Goal: Task Accomplishment & Management: Use online tool/utility

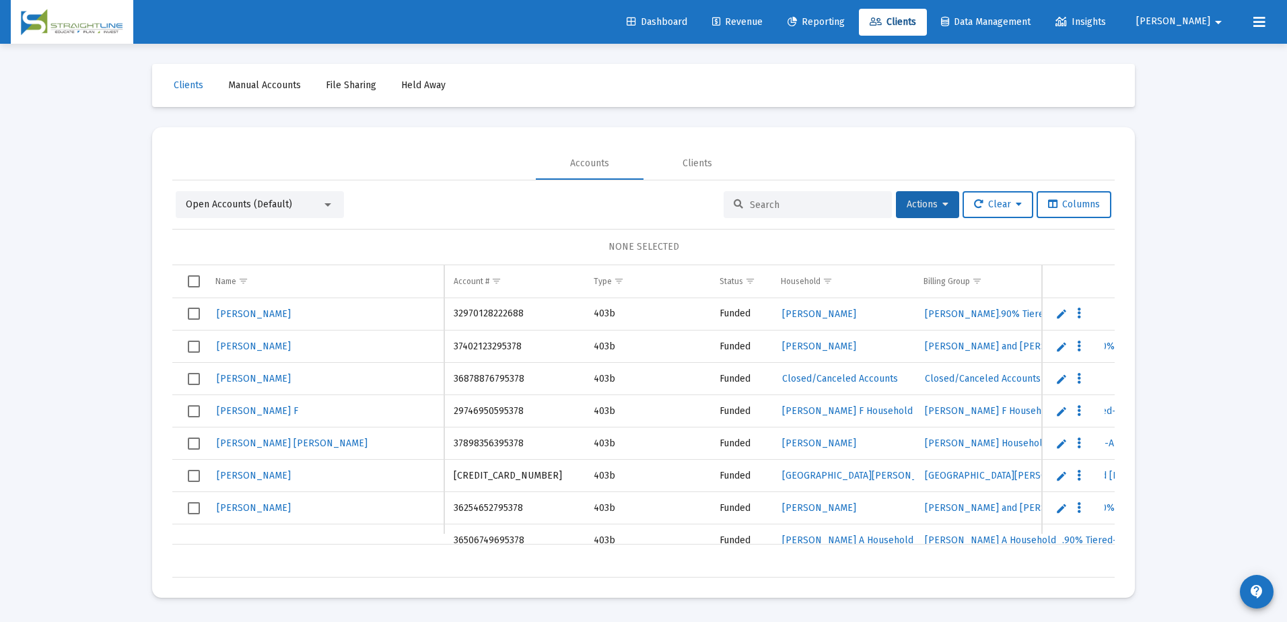
click at [753, 205] on input at bounding box center [816, 204] width 132 height 11
click at [916, 20] on span "Clients" at bounding box center [892, 21] width 46 height 11
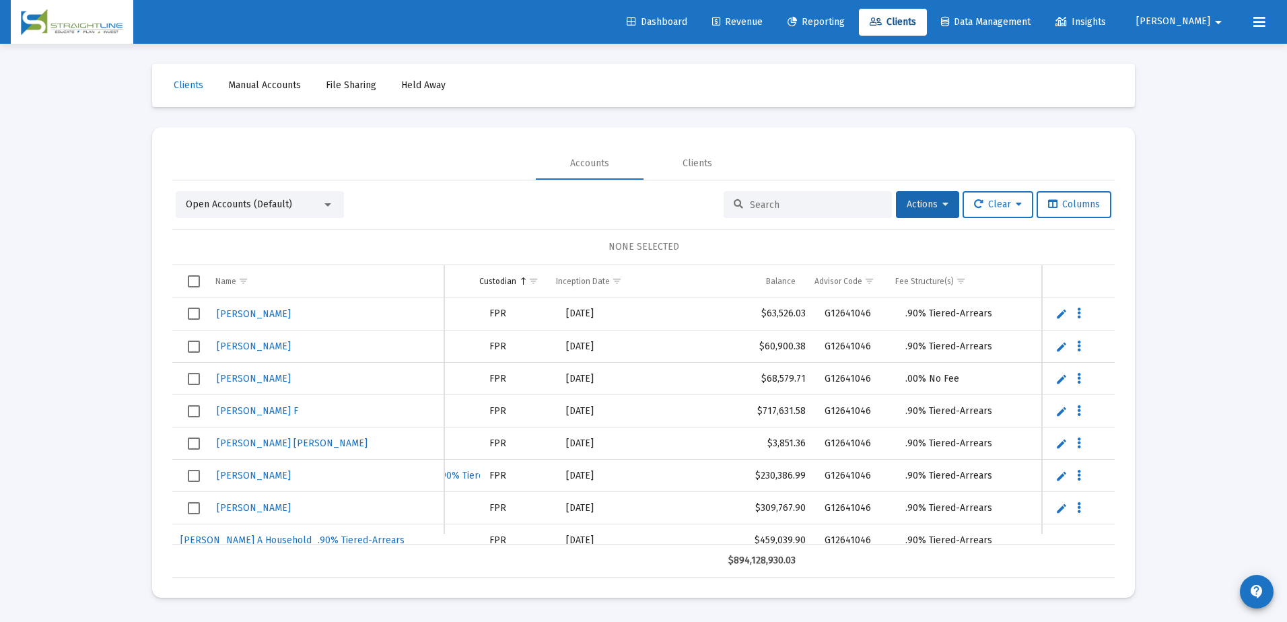
click at [320, 201] on div "Open Accounts (Default)" at bounding box center [254, 204] width 136 height 13
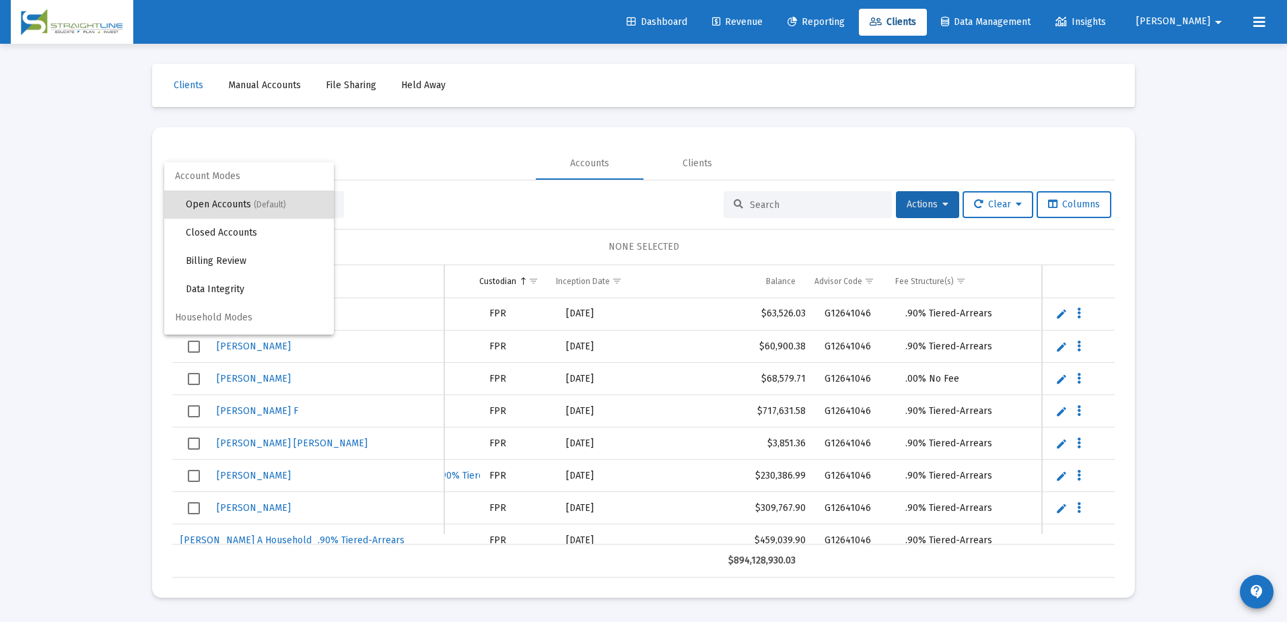
click at [452, 160] on div at bounding box center [643, 311] width 1287 height 622
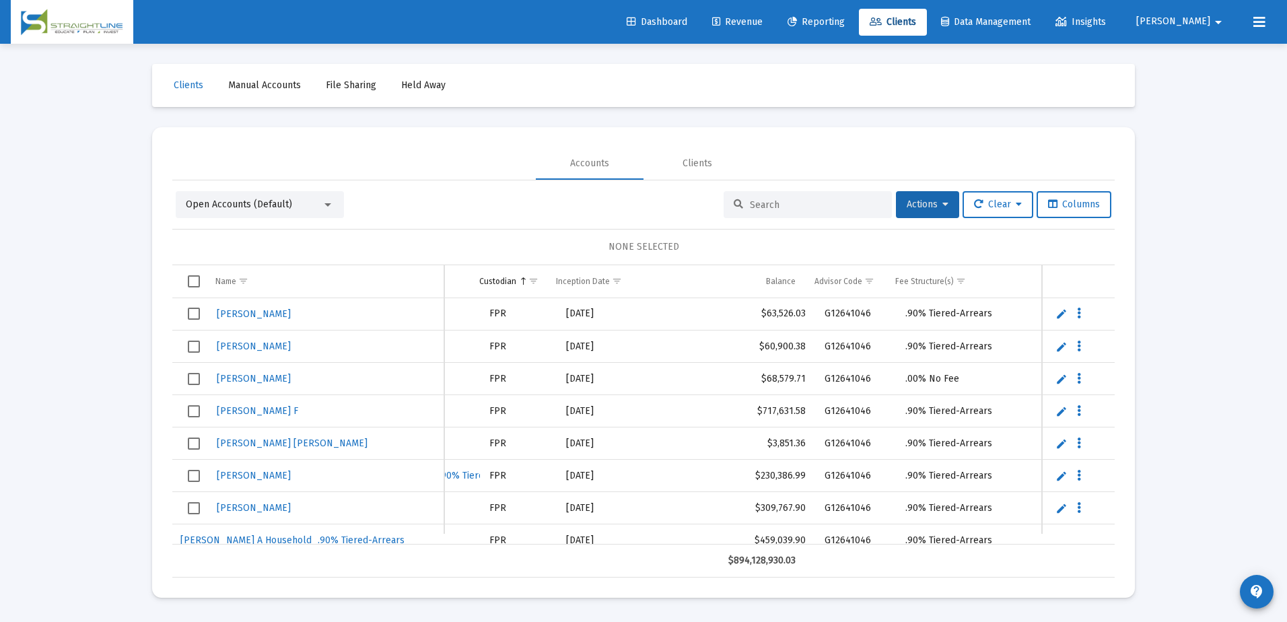
click at [326, 209] on mat-select "Open Accounts (Default)" at bounding box center [260, 204] width 148 height 13
click at [325, 203] on div at bounding box center [327, 204] width 7 height 3
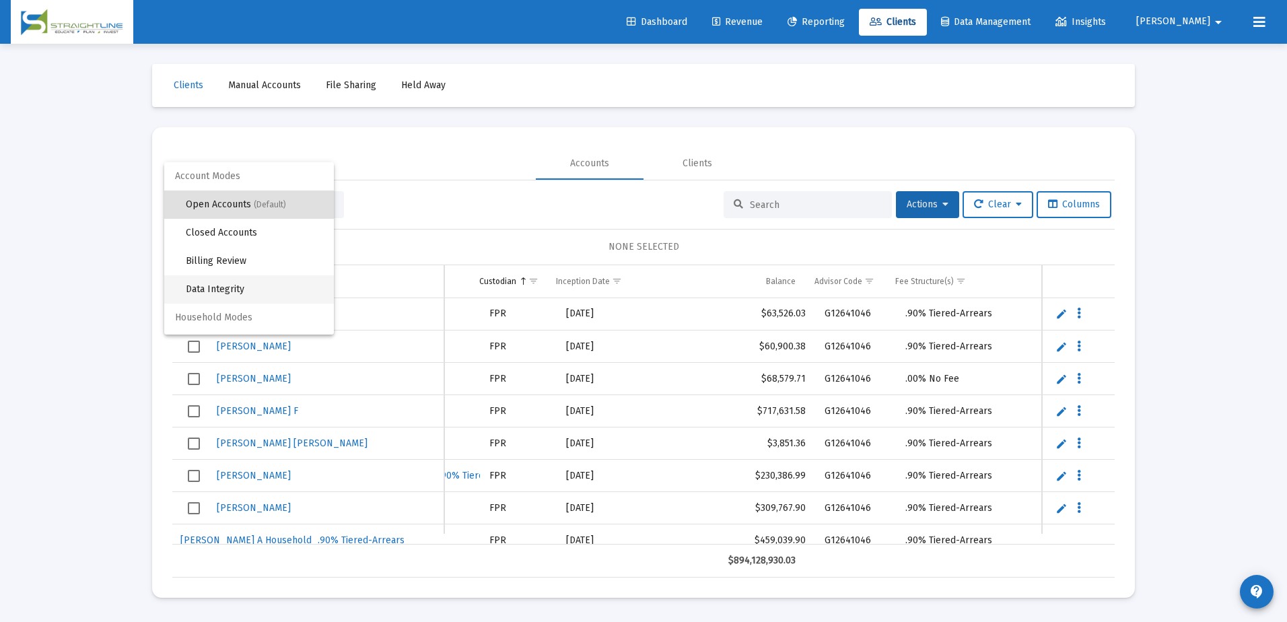
click at [291, 289] on span "Data Integrity" at bounding box center [254, 289] width 137 height 28
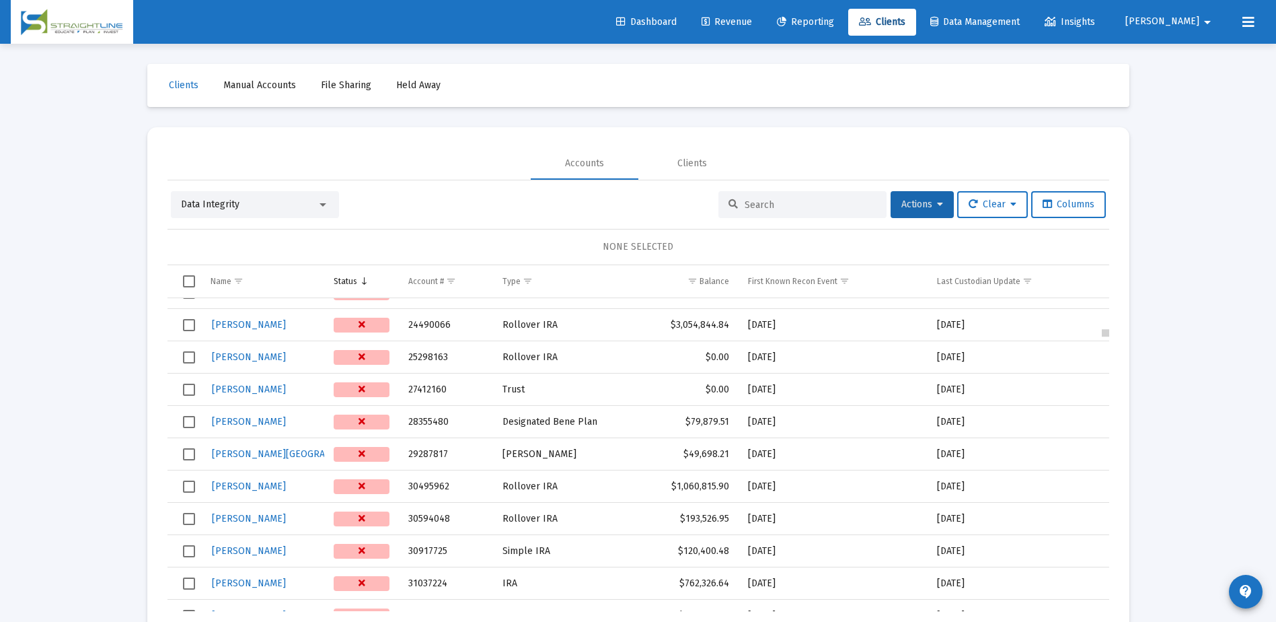
scroll to position [16320, 0]
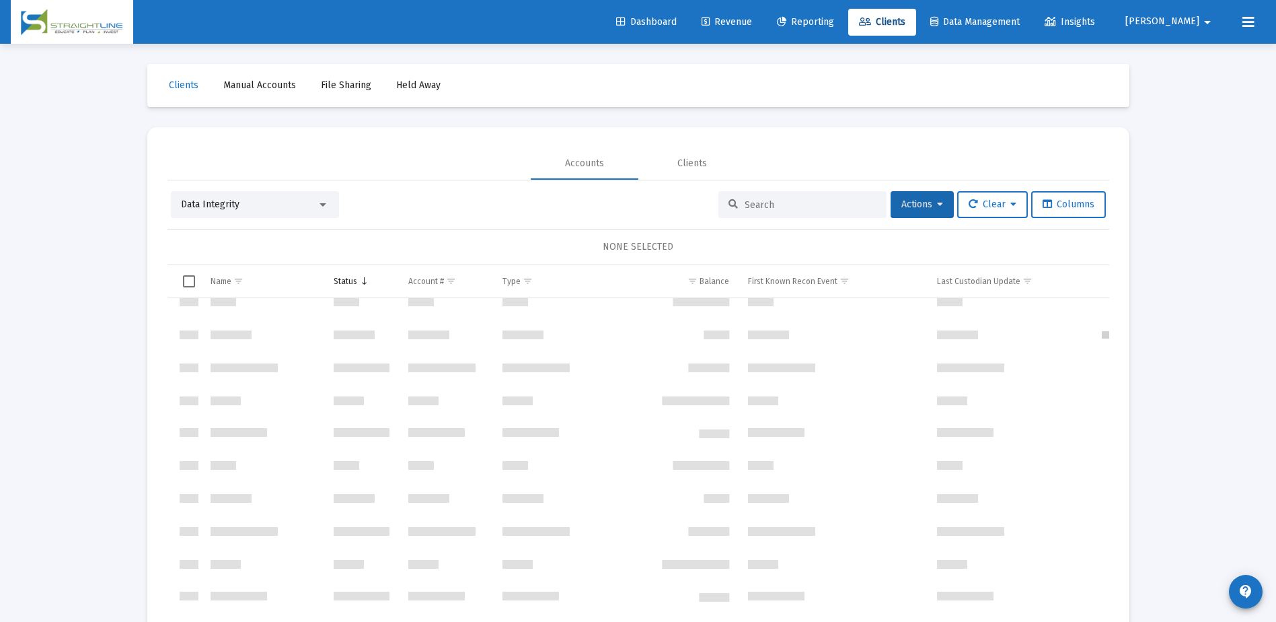
drag, startPoint x: 1108, startPoint y: 308, endPoint x: 1106, endPoint y: 346, distance: 38.4
click at [1106, 346] on body "Dashboard Revenue Reporting Clients Data Management Insights [PERSON_NAME] Inte…" at bounding box center [638, 311] width 1276 height 622
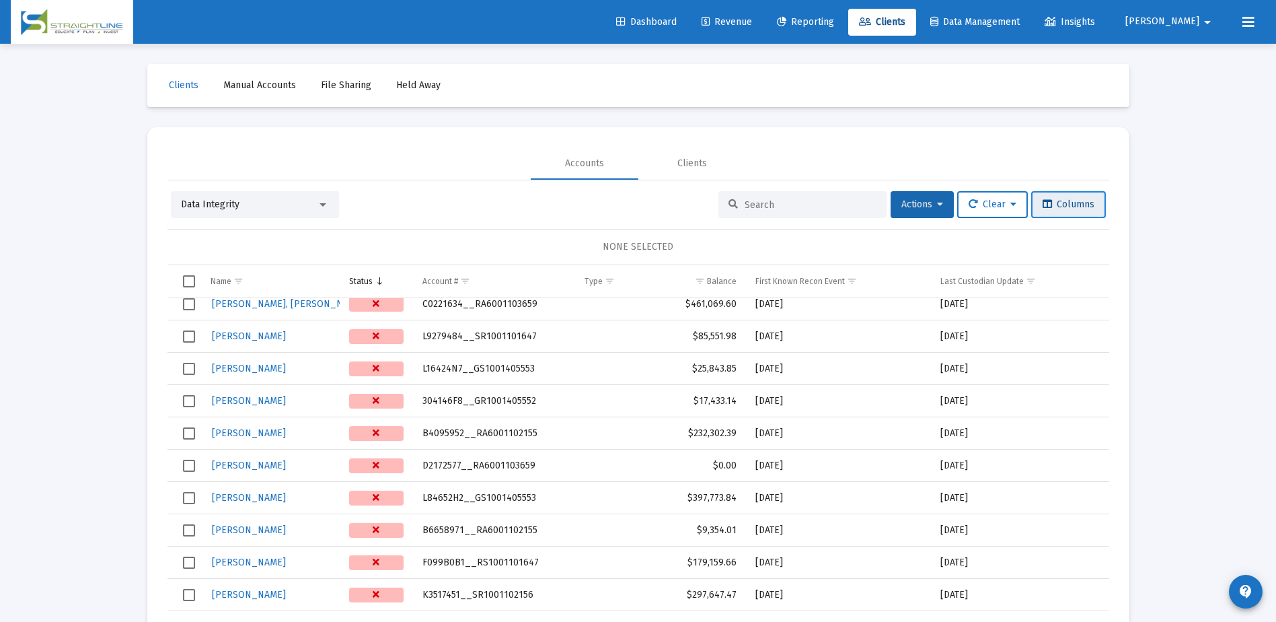
click at [1045, 209] on icon at bounding box center [1047, 204] width 9 height 9
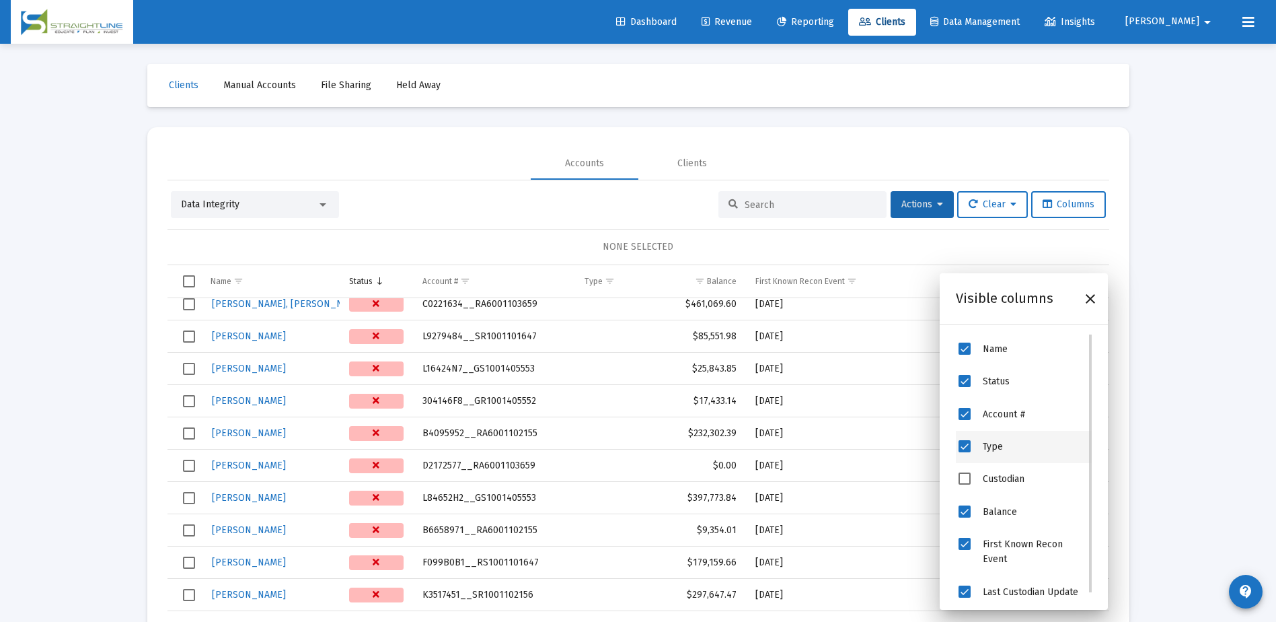
click at [1006, 475] on span "Custodian" at bounding box center [1004, 479] width 42 height 11
click at [965, 478] on span "Custodian" at bounding box center [965, 478] width 12 height 12
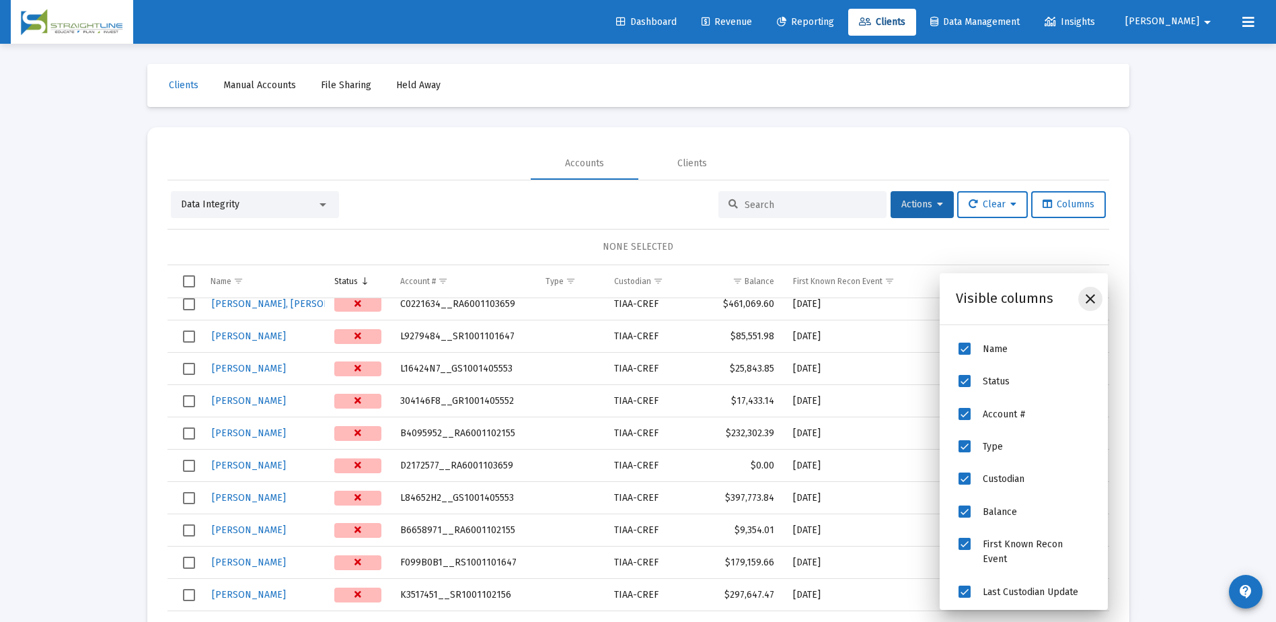
click at [1092, 303] on icon "Close" at bounding box center [1091, 299] width 16 height 16
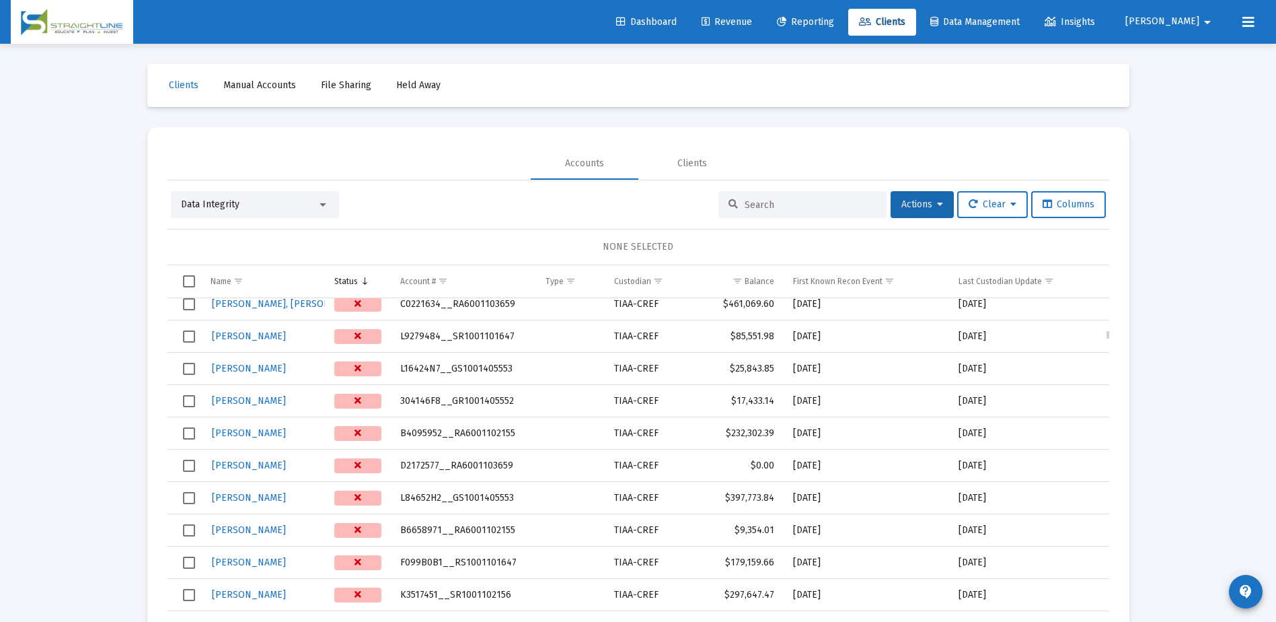
click at [1092, 299] on td "[DATE]" at bounding box center [1028, 304] width 159 height 32
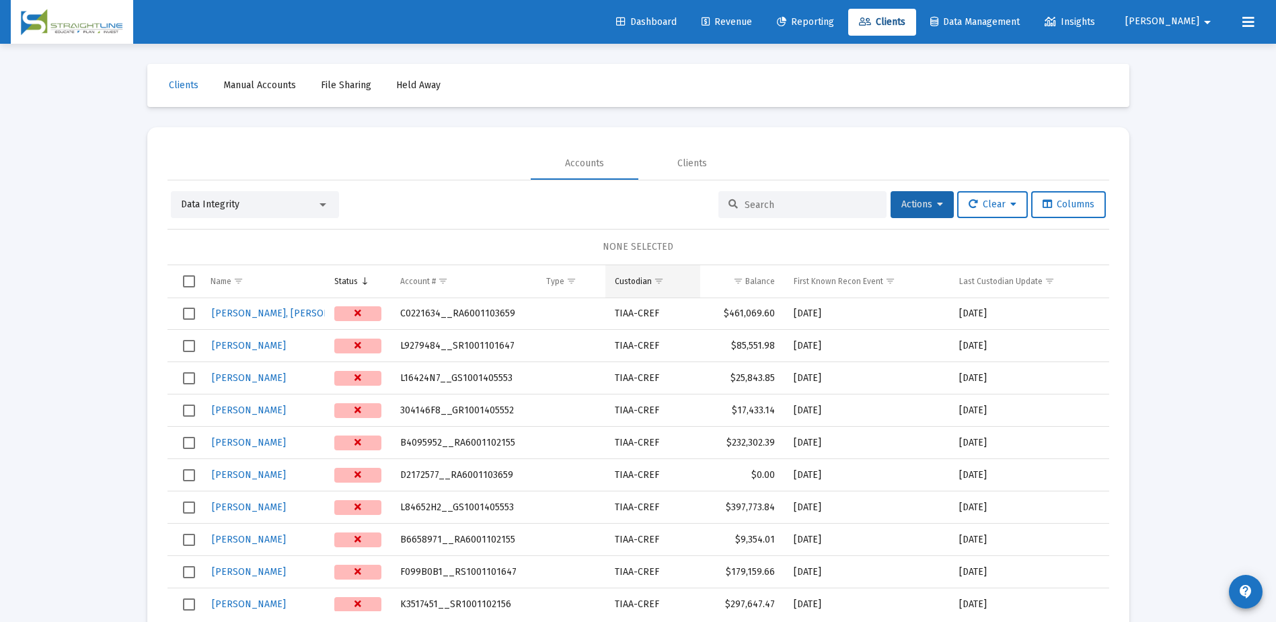
click at [659, 279] on span "Show filter options for column 'Custodian'" at bounding box center [659, 281] width 10 height 10
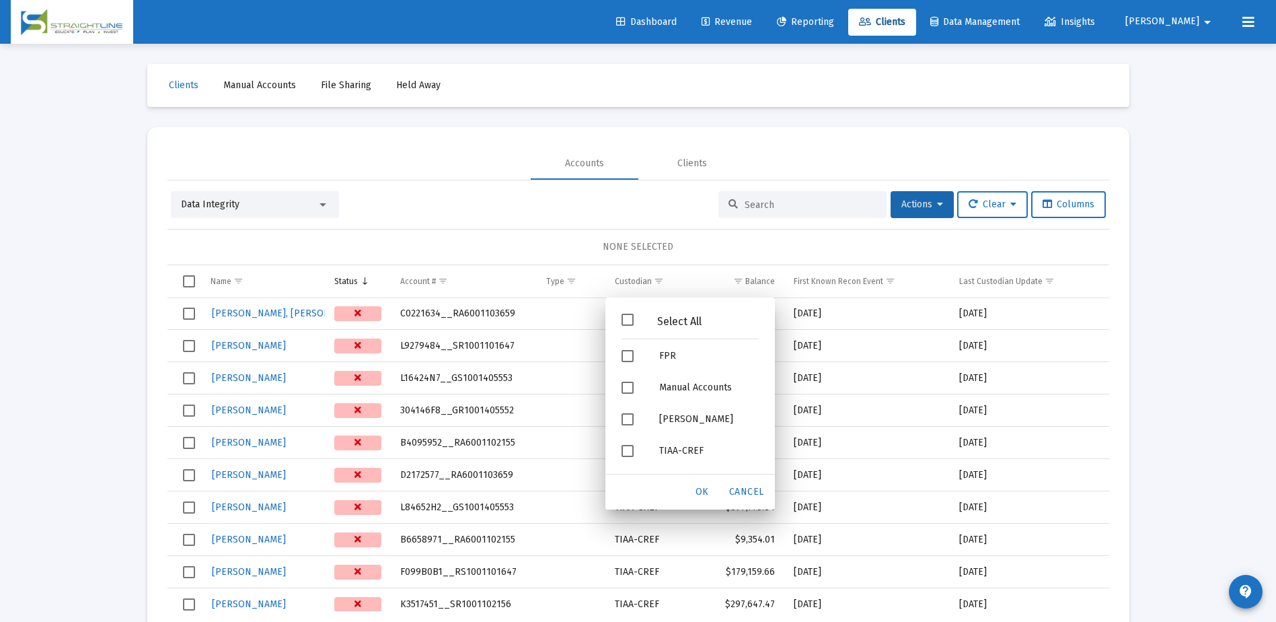
click at [1173, 312] on div "Loading... Clients Manual Accounts File Sharing Held Away Accounts Clients Data…" at bounding box center [638, 325] width 1276 height 651
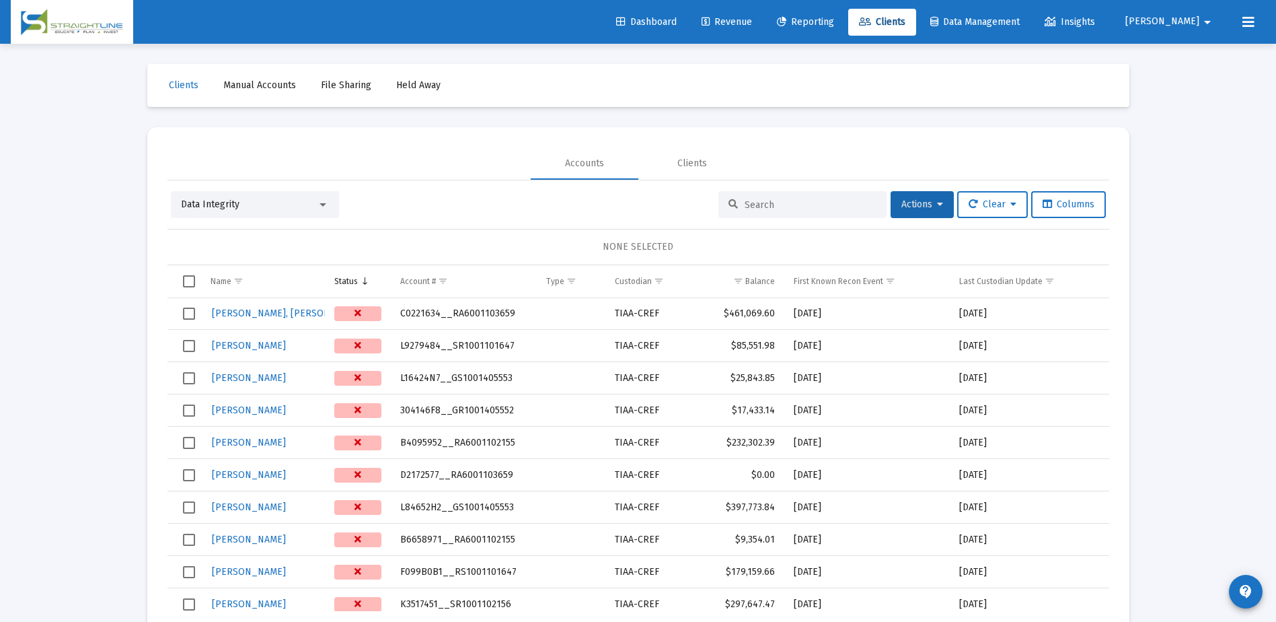
click at [241, 201] on div "Data Integrity" at bounding box center [249, 204] width 136 height 13
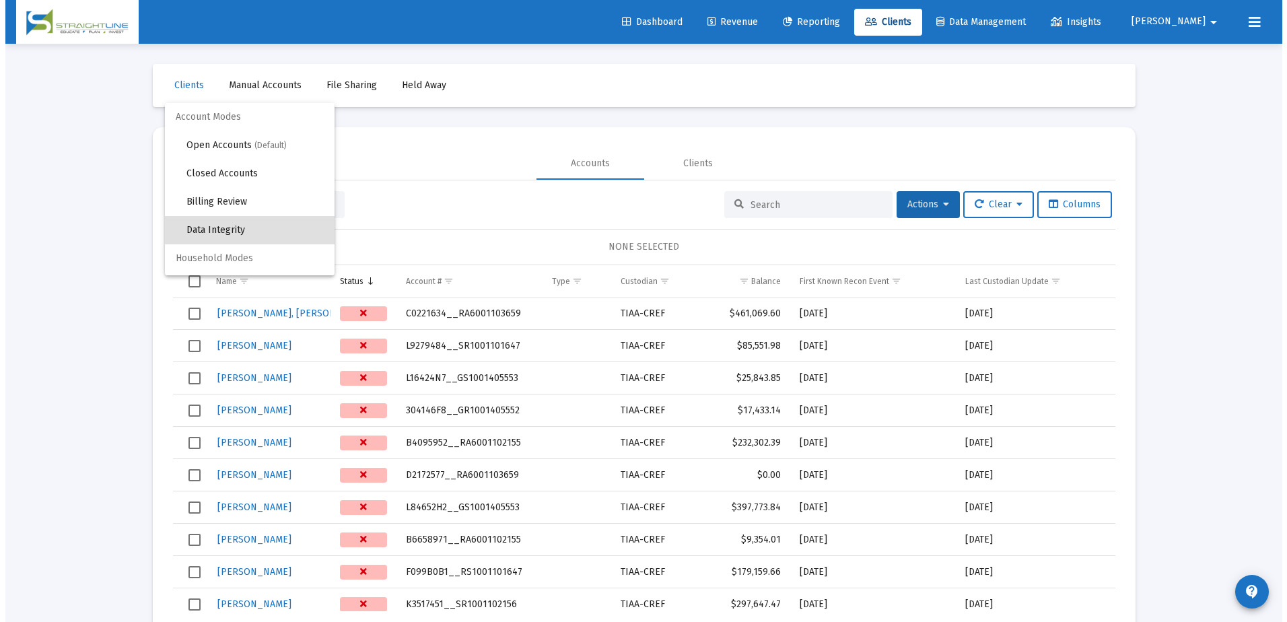
scroll to position [26, 0]
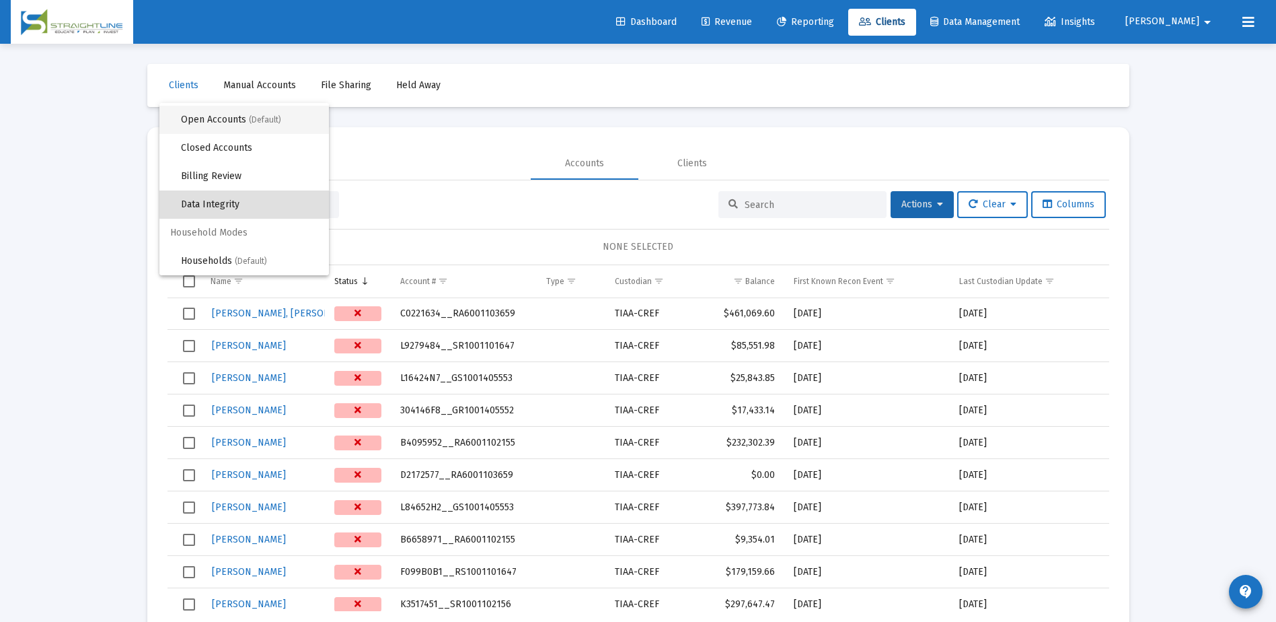
drag, startPoint x: 261, startPoint y: 114, endPoint x: 501, endPoint y: 165, distance: 244.9
click at [260, 114] on span "Open Accounts (Default)" at bounding box center [249, 120] width 137 height 28
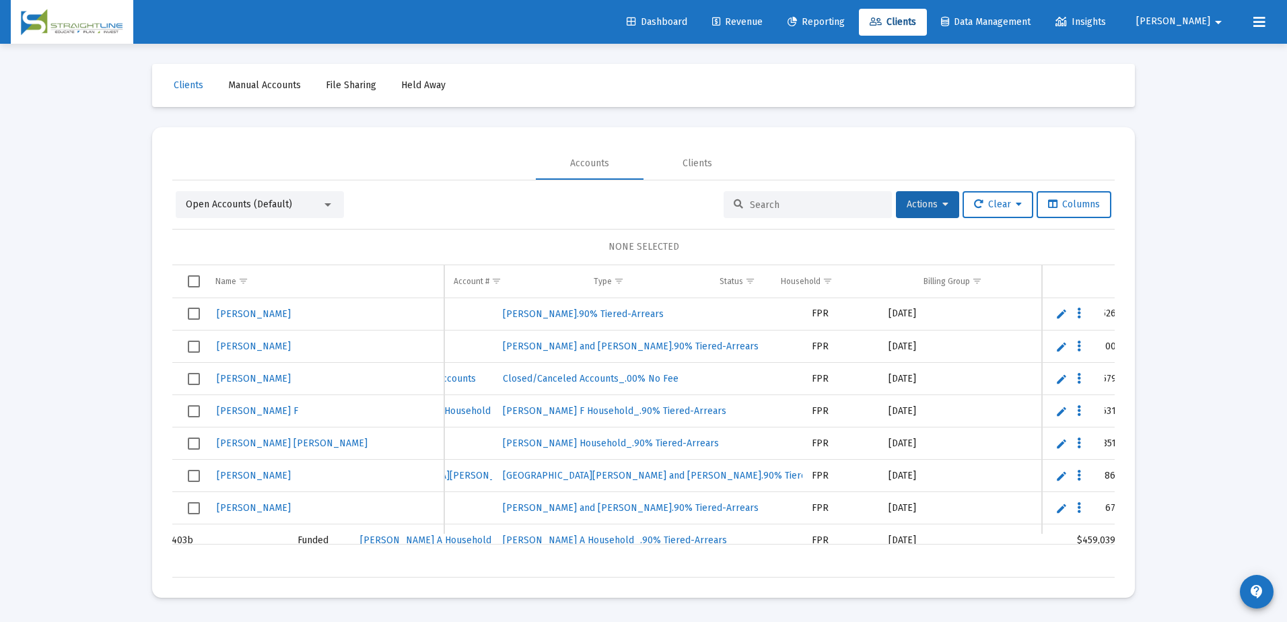
scroll to position [0, 744]
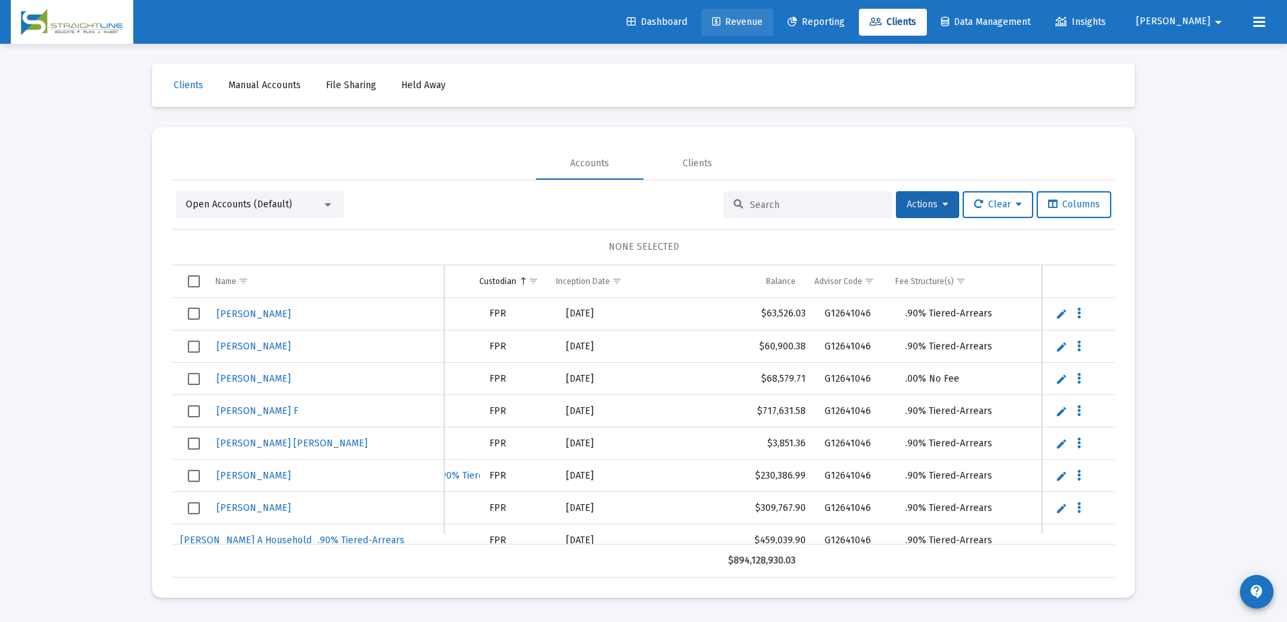
click at [762, 24] on span "Revenue" at bounding box center [737, 21] width 50 height 11
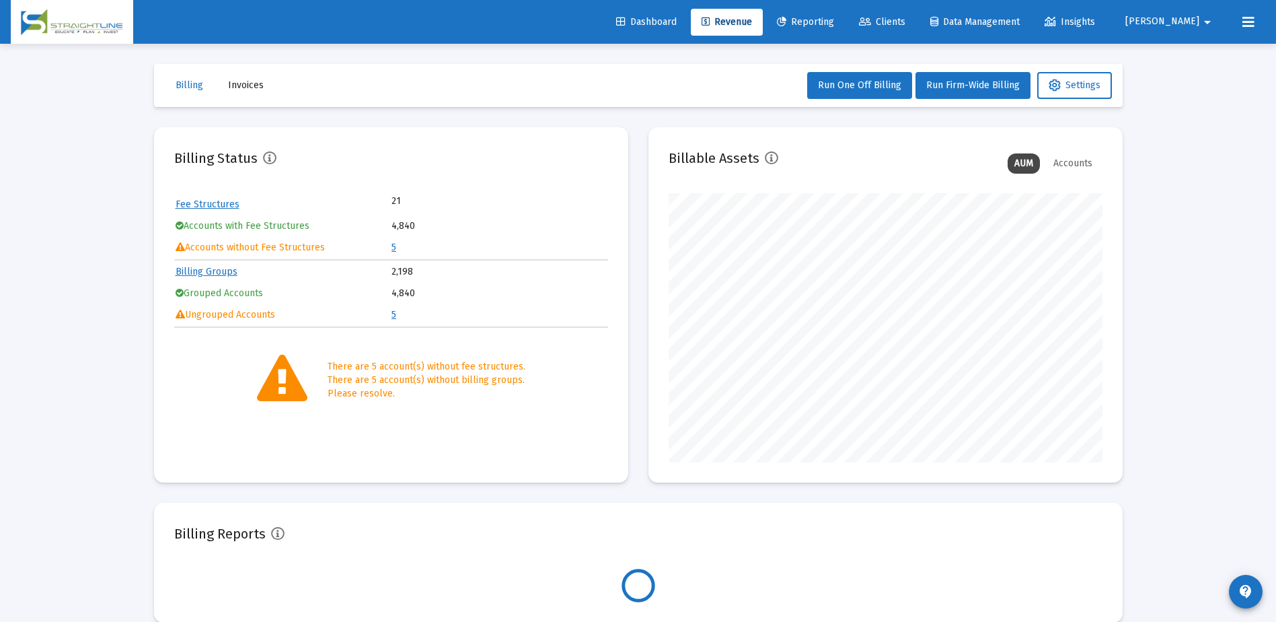
scroll to position [269, 434]
click at [677, 22] on span "Dashboard" at bounding box center [646, 21] width 61 height 11
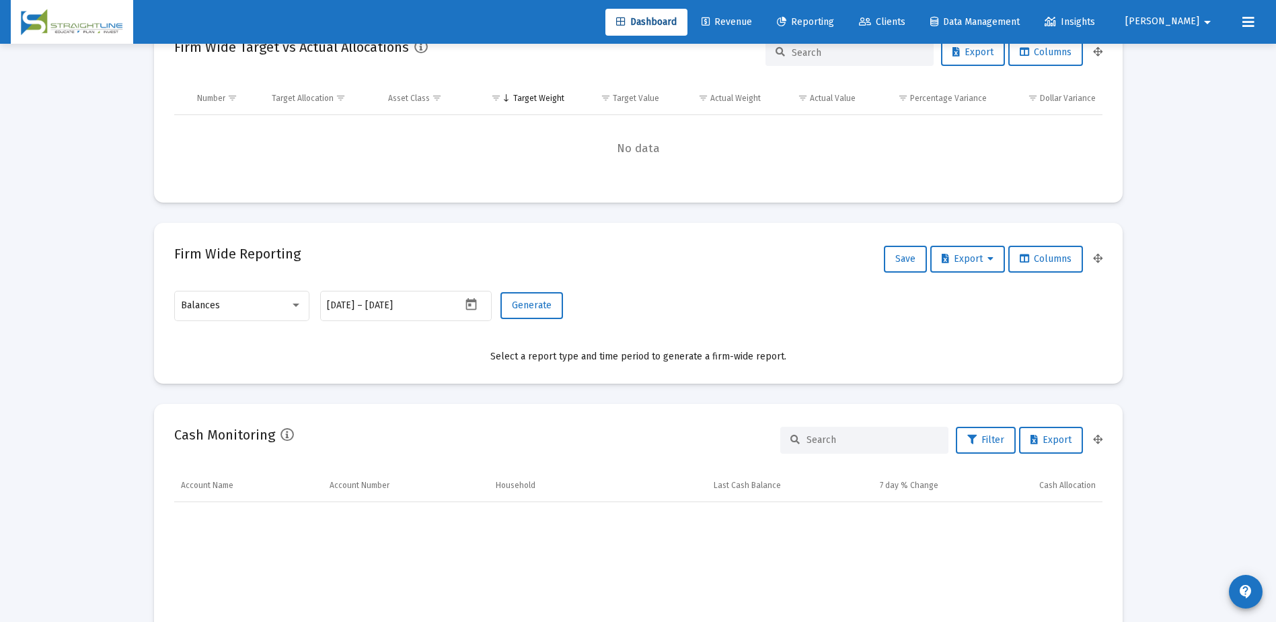
scroll to position [404, 0]
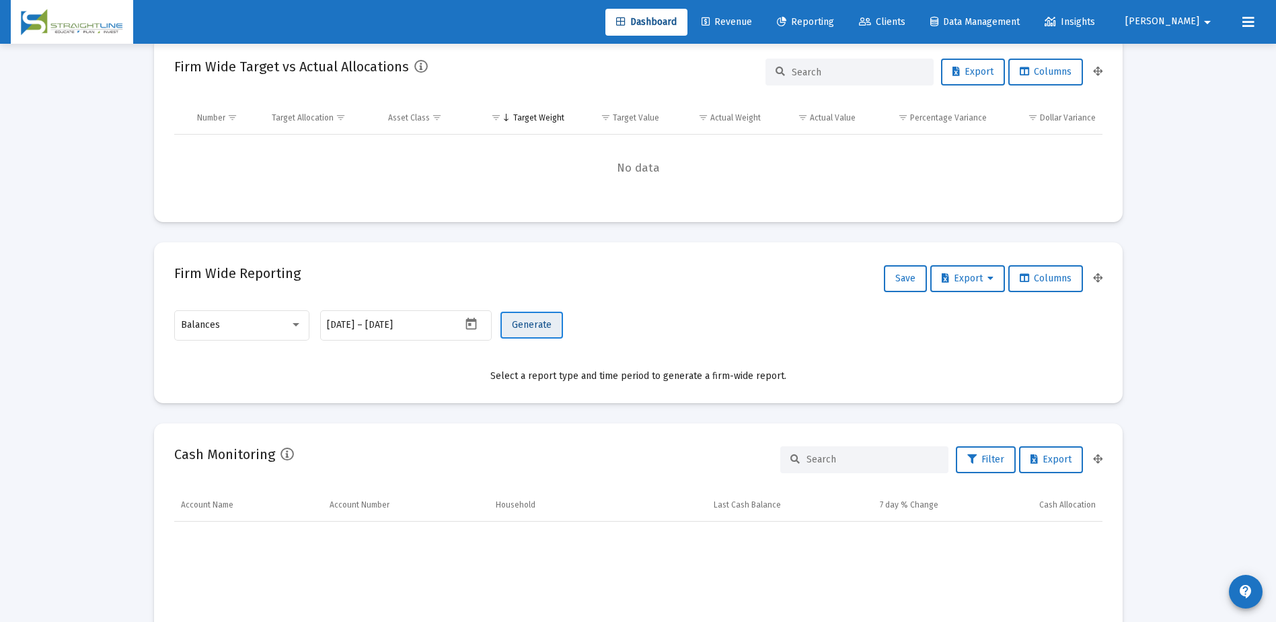
click at [549, 328] on span "Generate" at bounding box center [532, 324] width 40 height 11
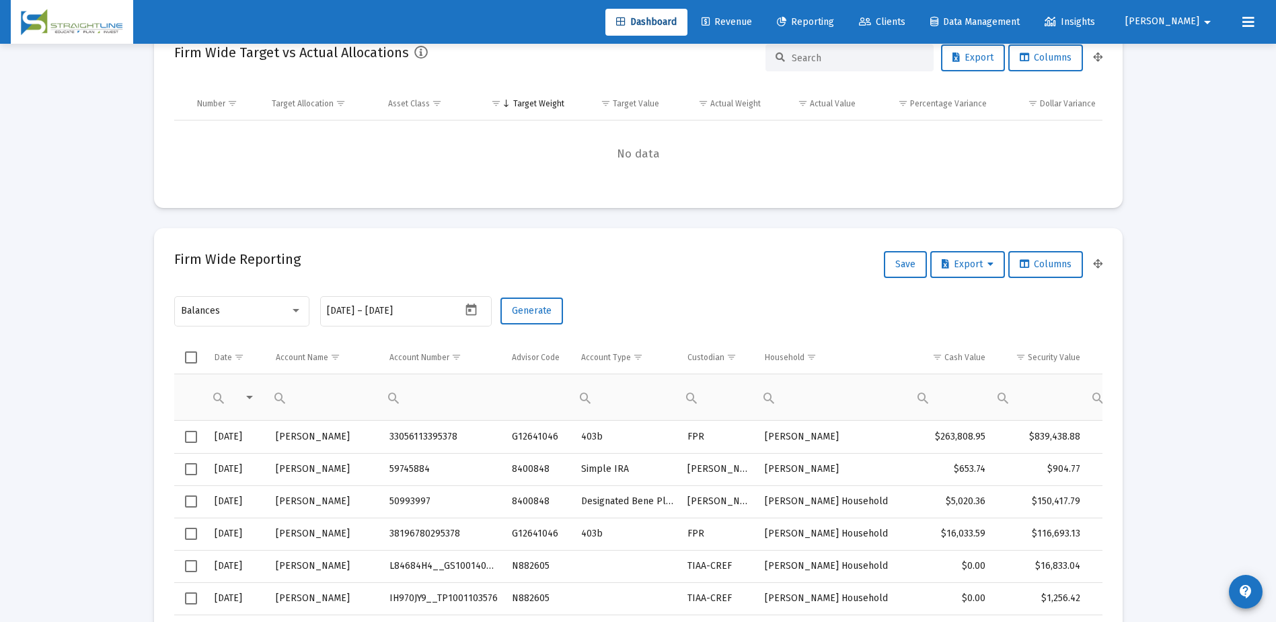
scroll to position [471, 0]
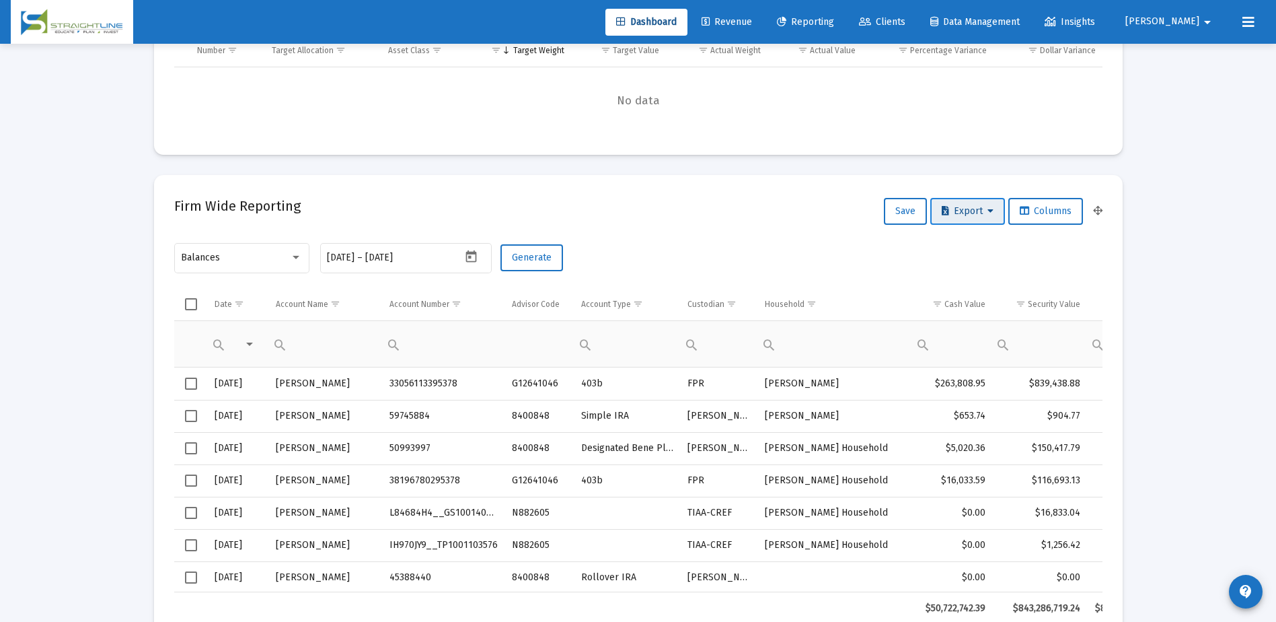
click at [970, 210] on span "Export" at bounding box center [968, 210] width 52 height 11
click at [962, 246] on button "Export All Rows" at bounding box center [971, 246] width 92 height 32
click at [906, 24] on span "Clients" at bounding box center [882, 21] width 46 height 11
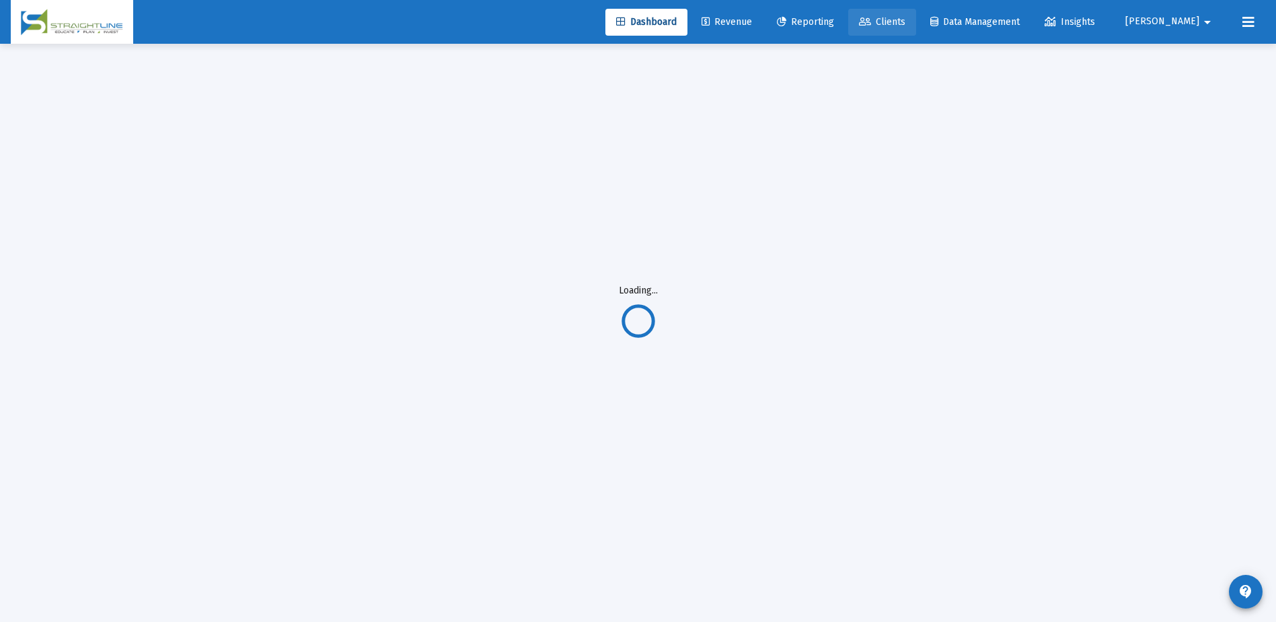
scroll to position [44, 0]
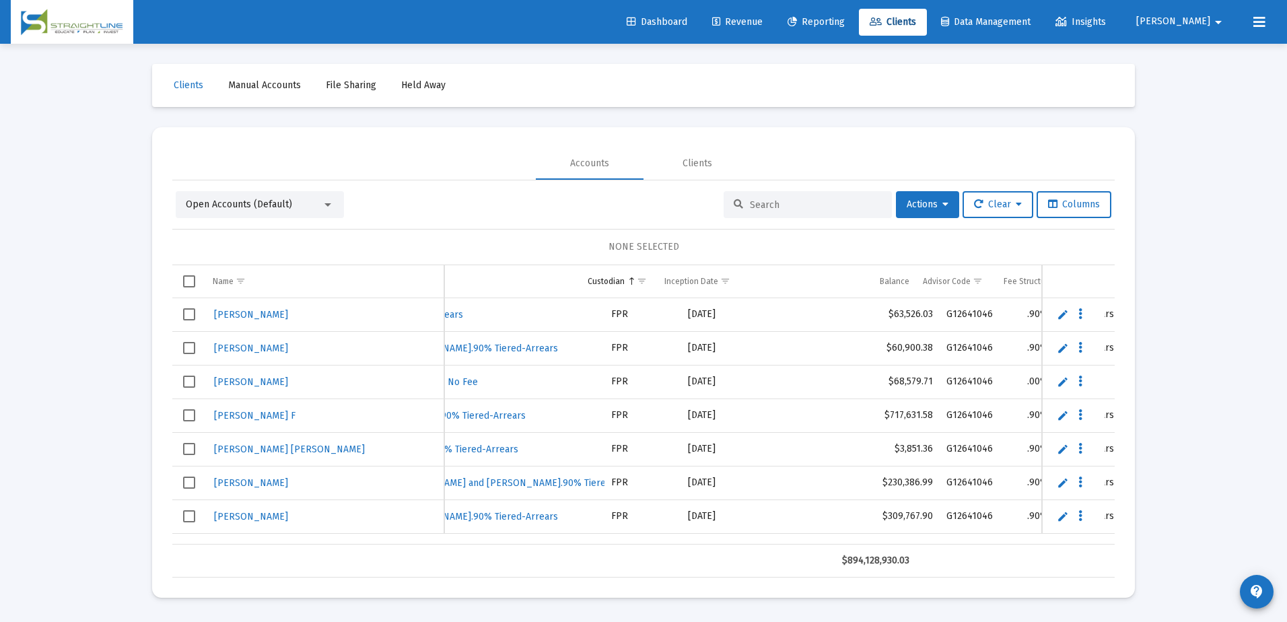
scroll to position [0, 651]
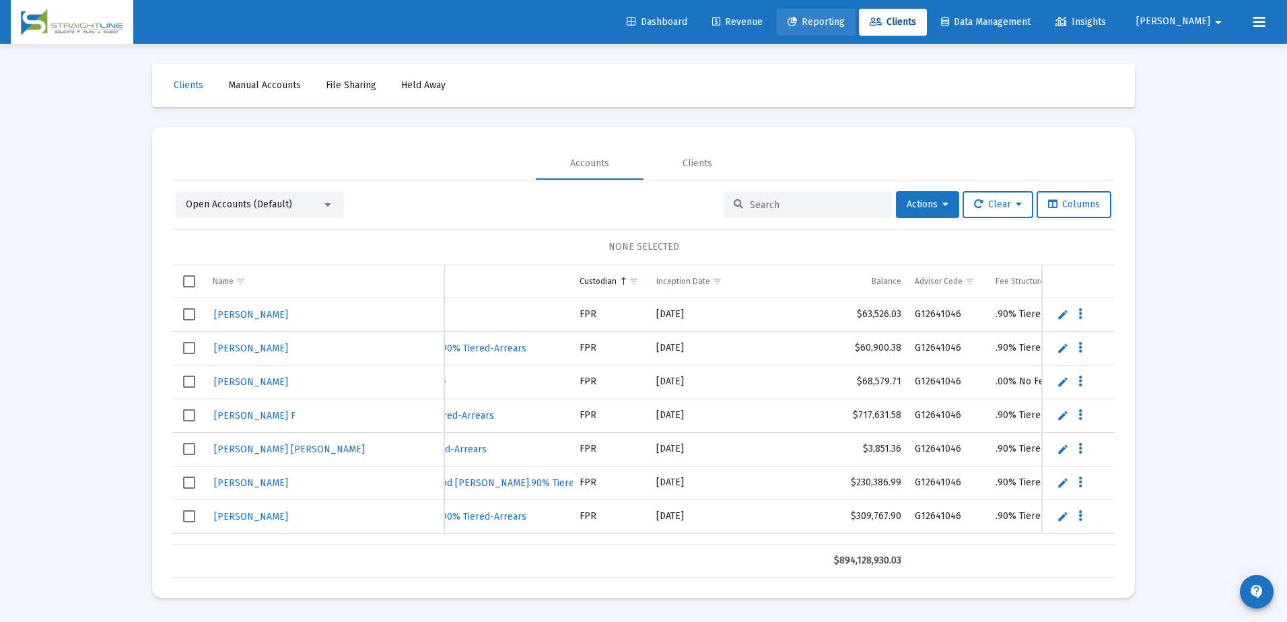
click at [844, 26] on span "Reporting" at bounding box center [815, 21] width 57 height 11
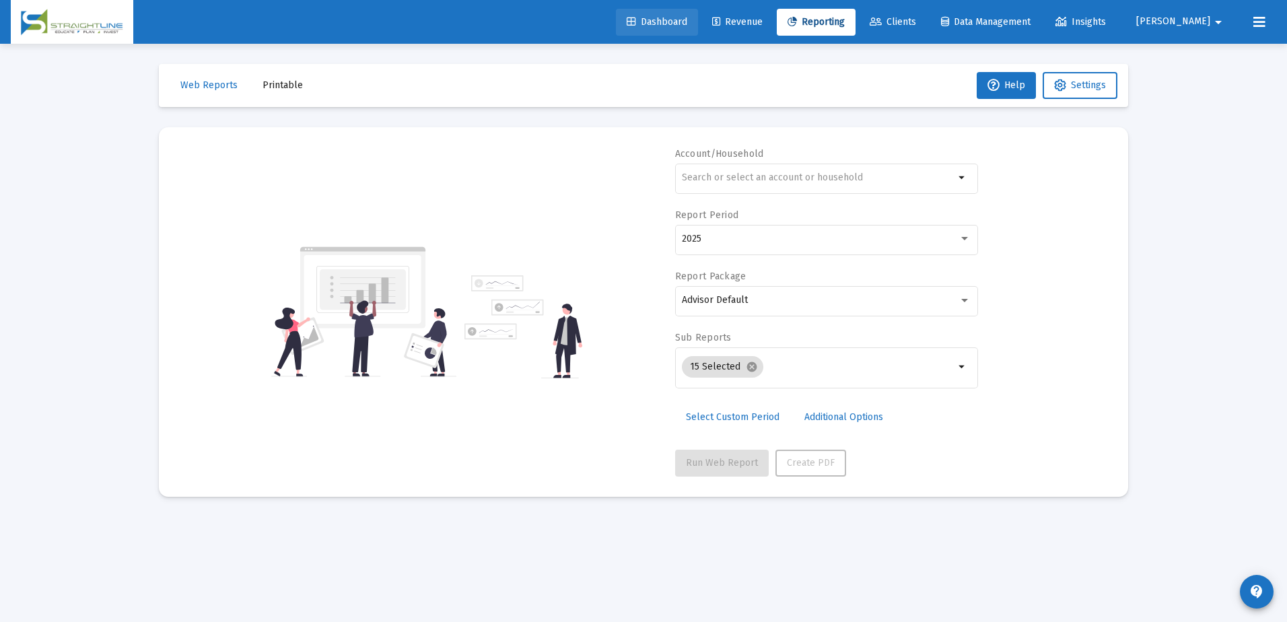
click at [687, 26] on span "Dashboard" at bounding box center [656, 21] width 61 height 11
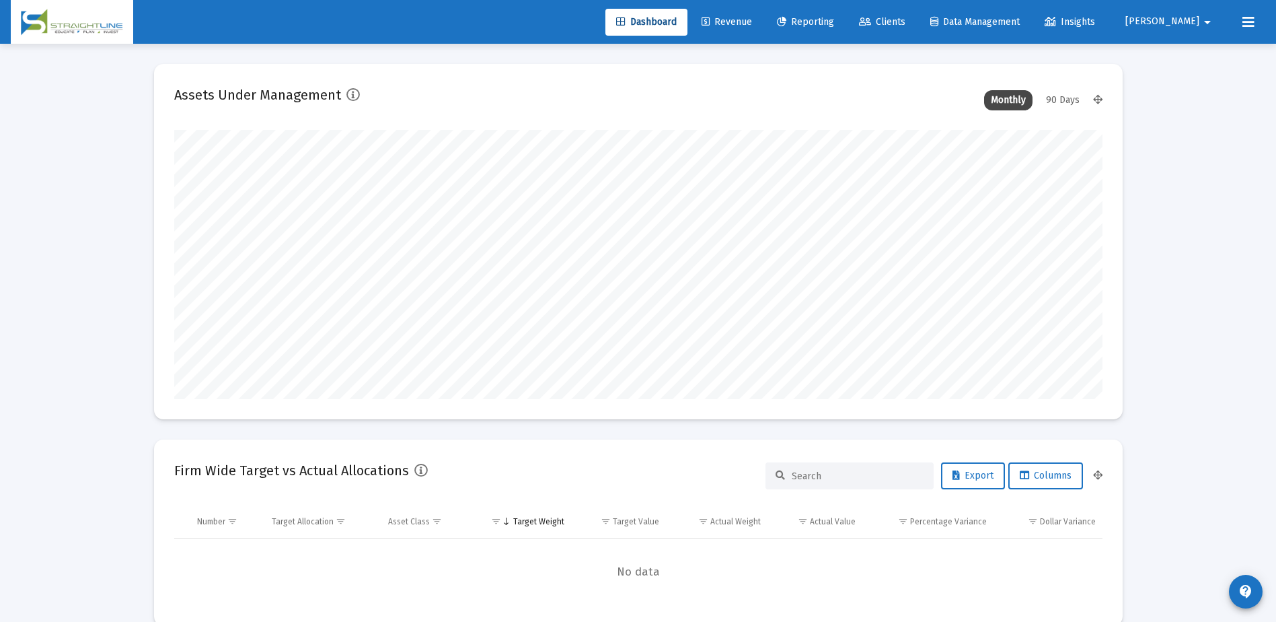
scroll to position [269, 434]
click at [916, 29] on link "Clients" at bounding box center [882, 22] width 68 height 27
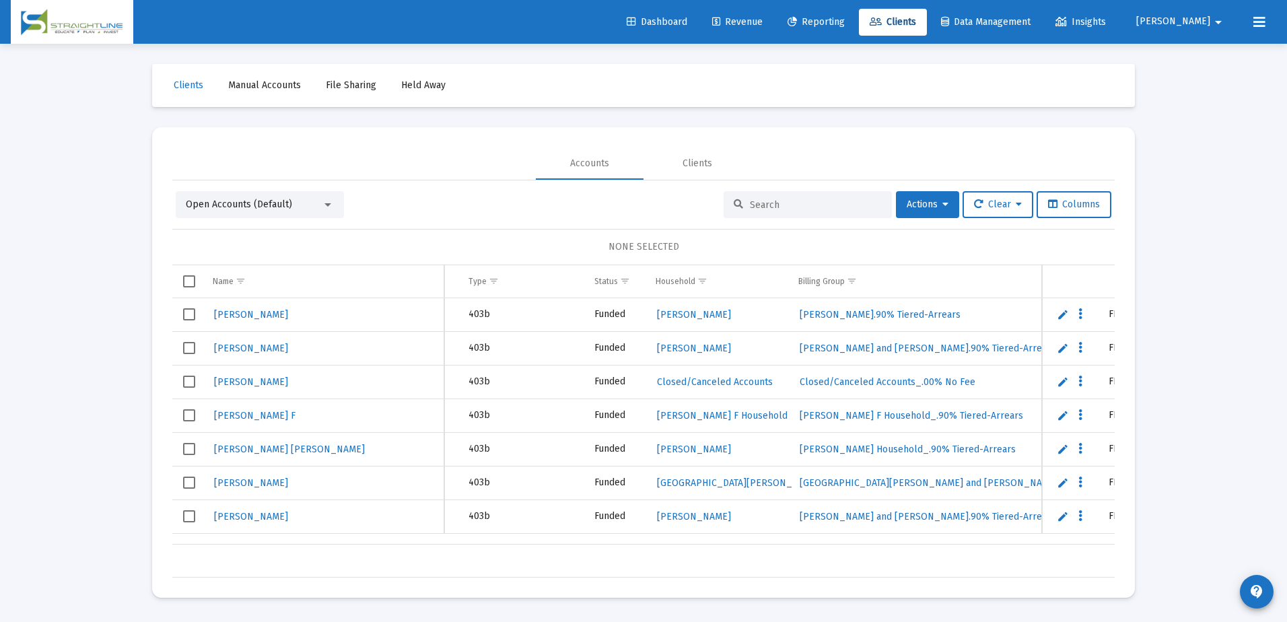
scroll to position [0, 398]
